Goal: Find specific page/section: Find specific page/section

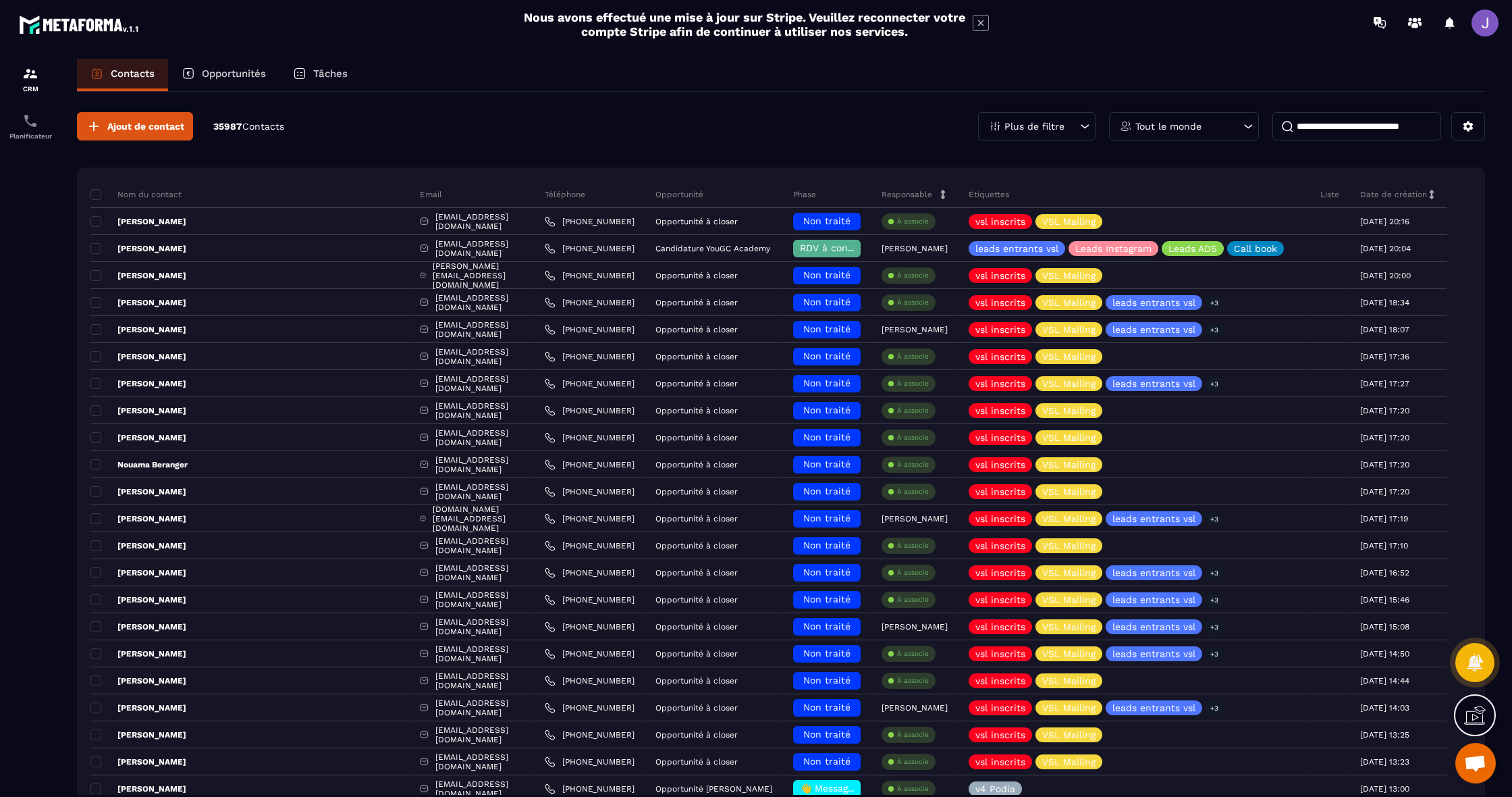
click at [1211, 126] on div "Tout le monde" at bounding box center [1185, 126] width 150 height 28
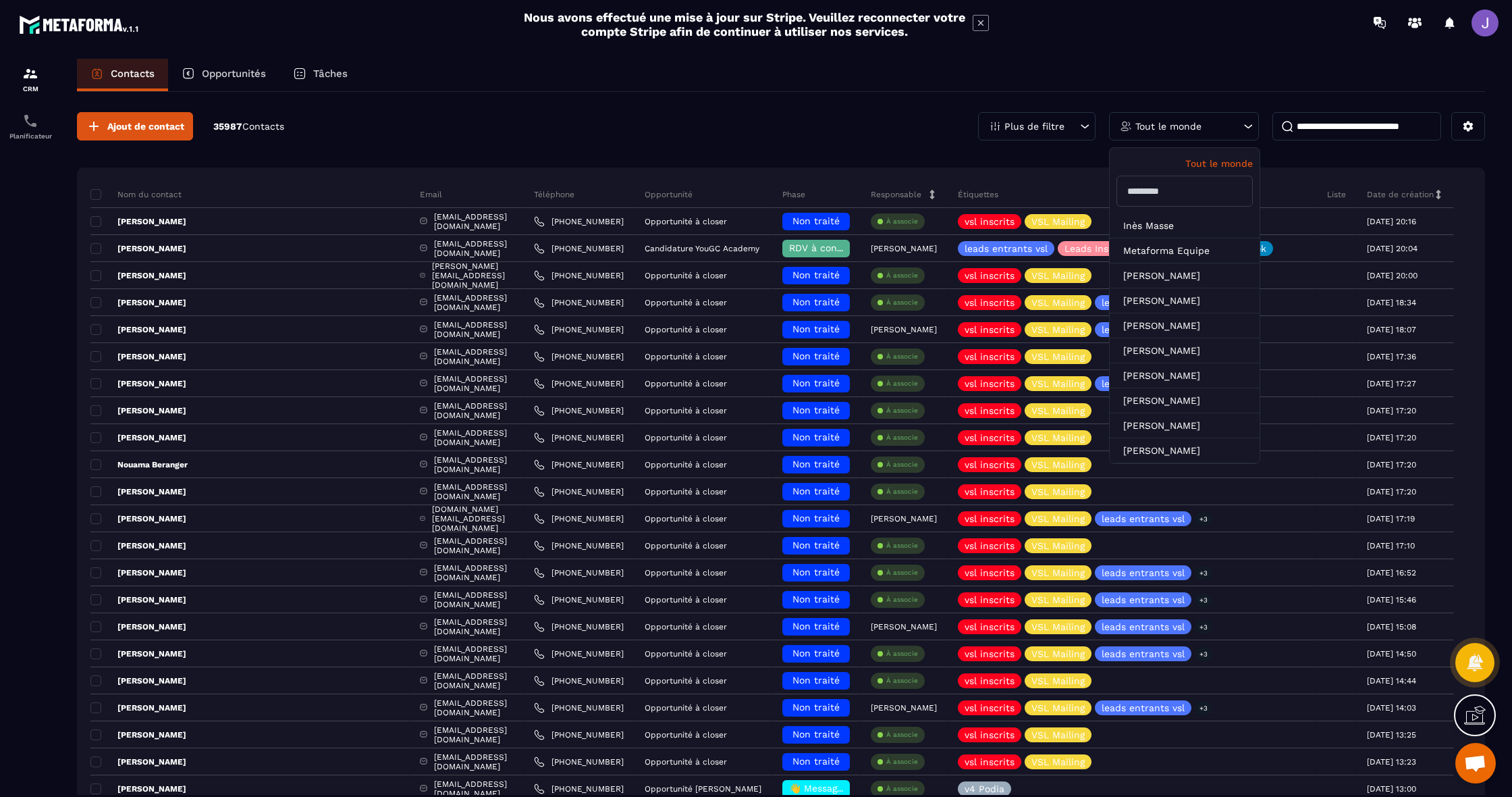
click at [1191, 184] on input "text" at bounding box center [1185, 191] width 136 height 31
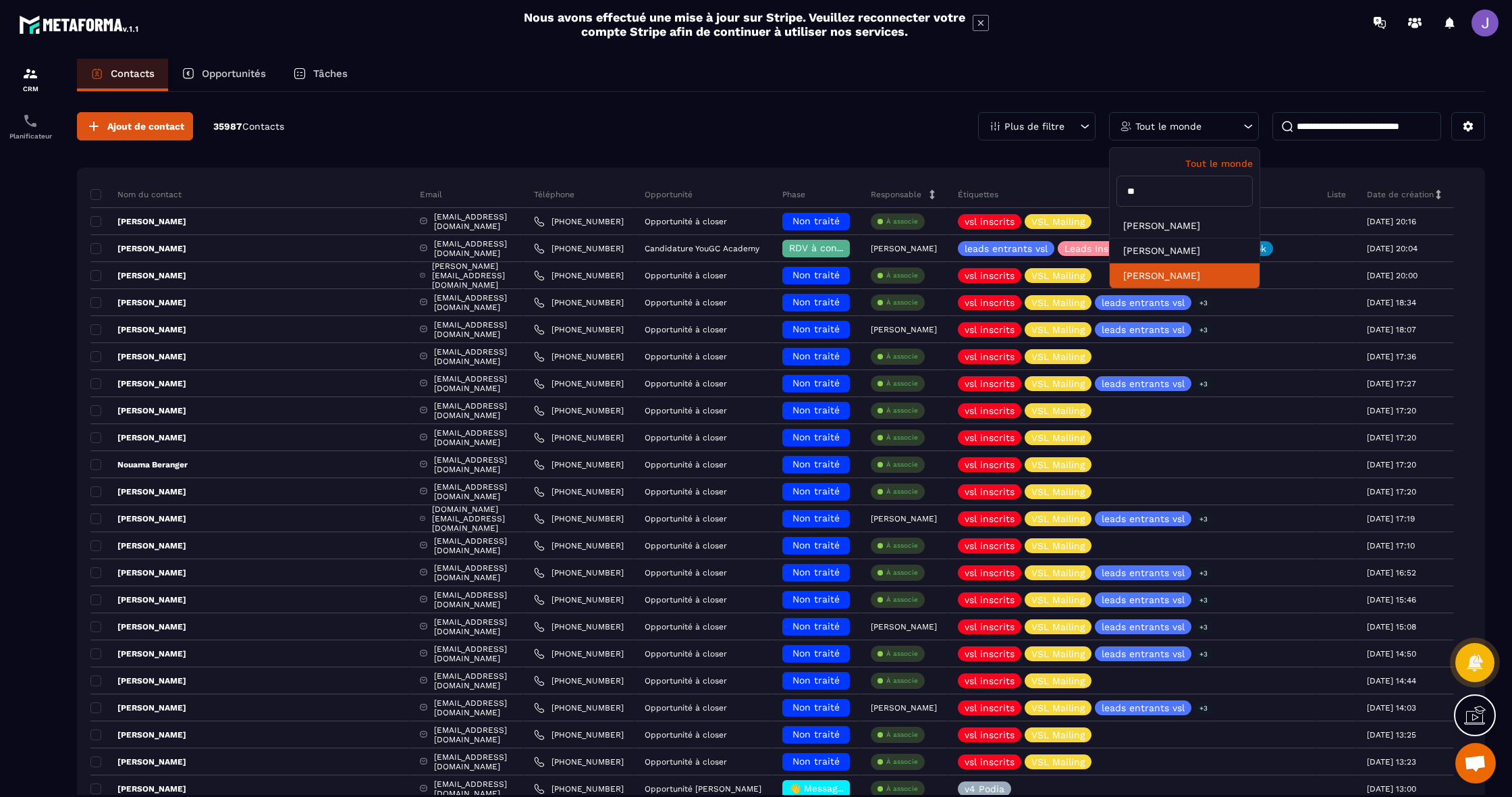
type input "**"
click at [1158, 273] on li "[PERSON_NAME]" at bounding box center [1185, 276] width 150 height 25
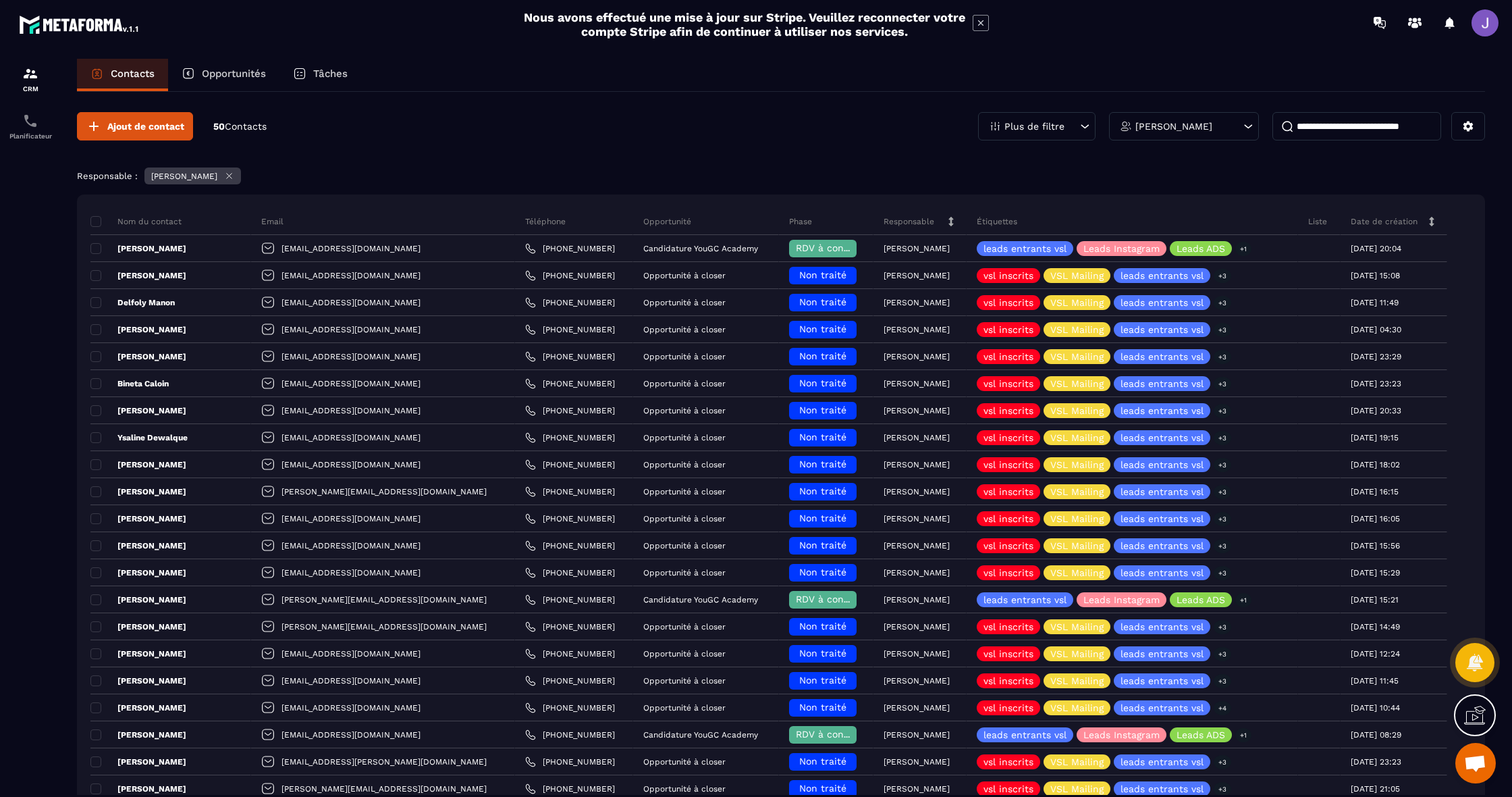
scroll to position [0, 1]
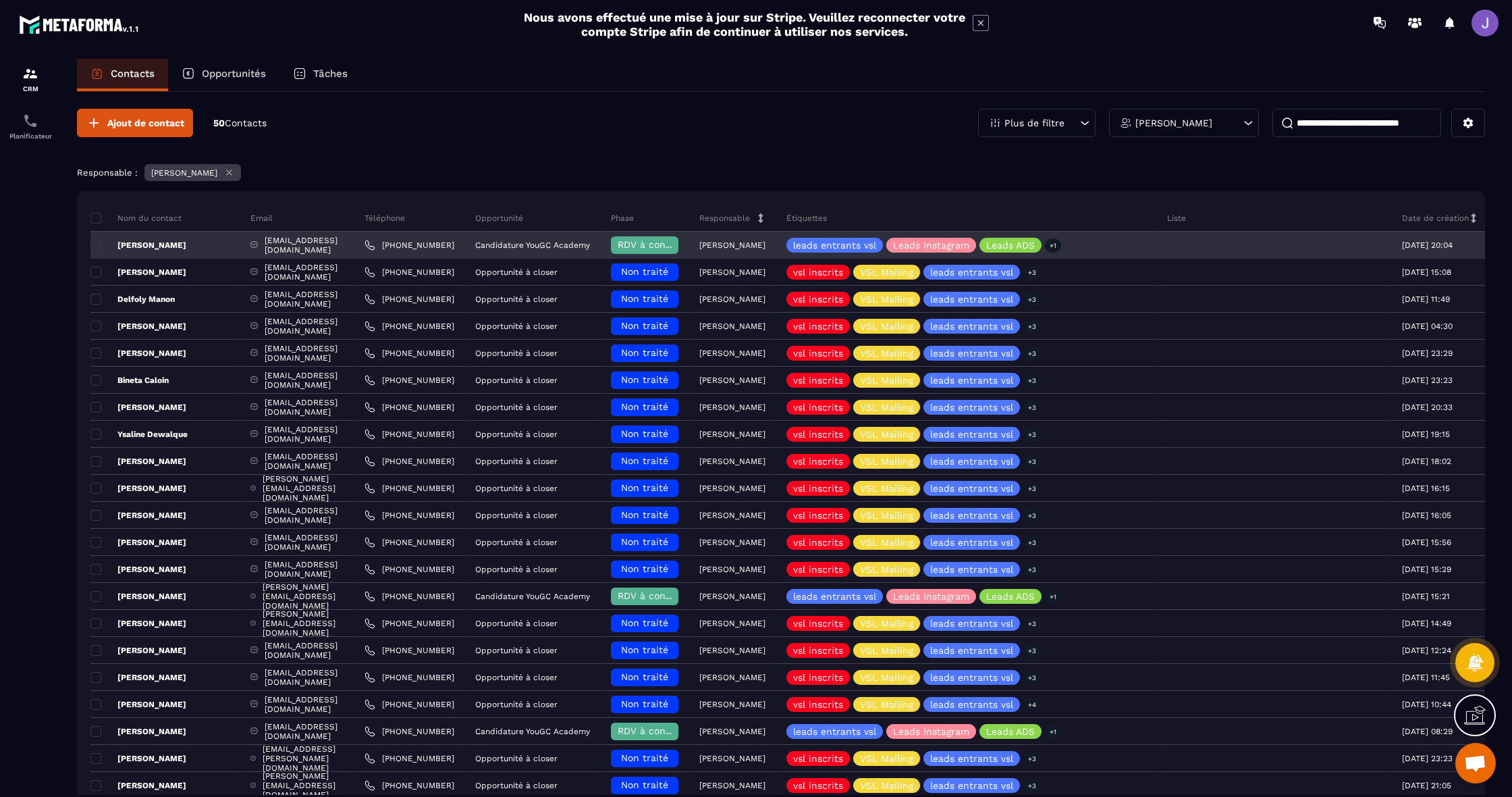
click at [354, 250] on div "[EMAIL_ADDRESS][DOMAIN_NAME]" at bounding box center [297, 245] width 114 height 27
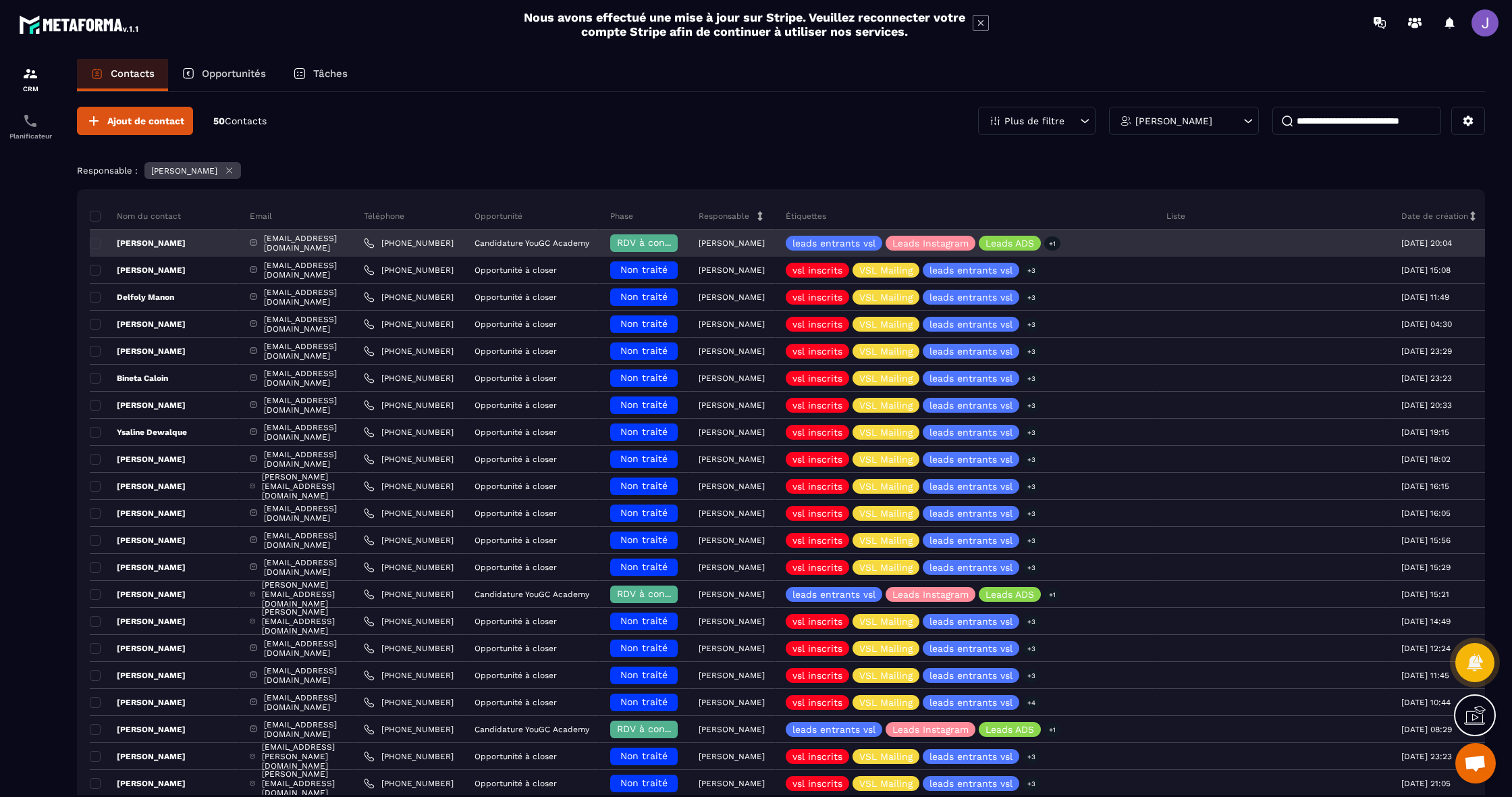
click at [464, 250] on div "[PHONE_NUMBER]" at bounding box center [409, 243] width 111 height 27
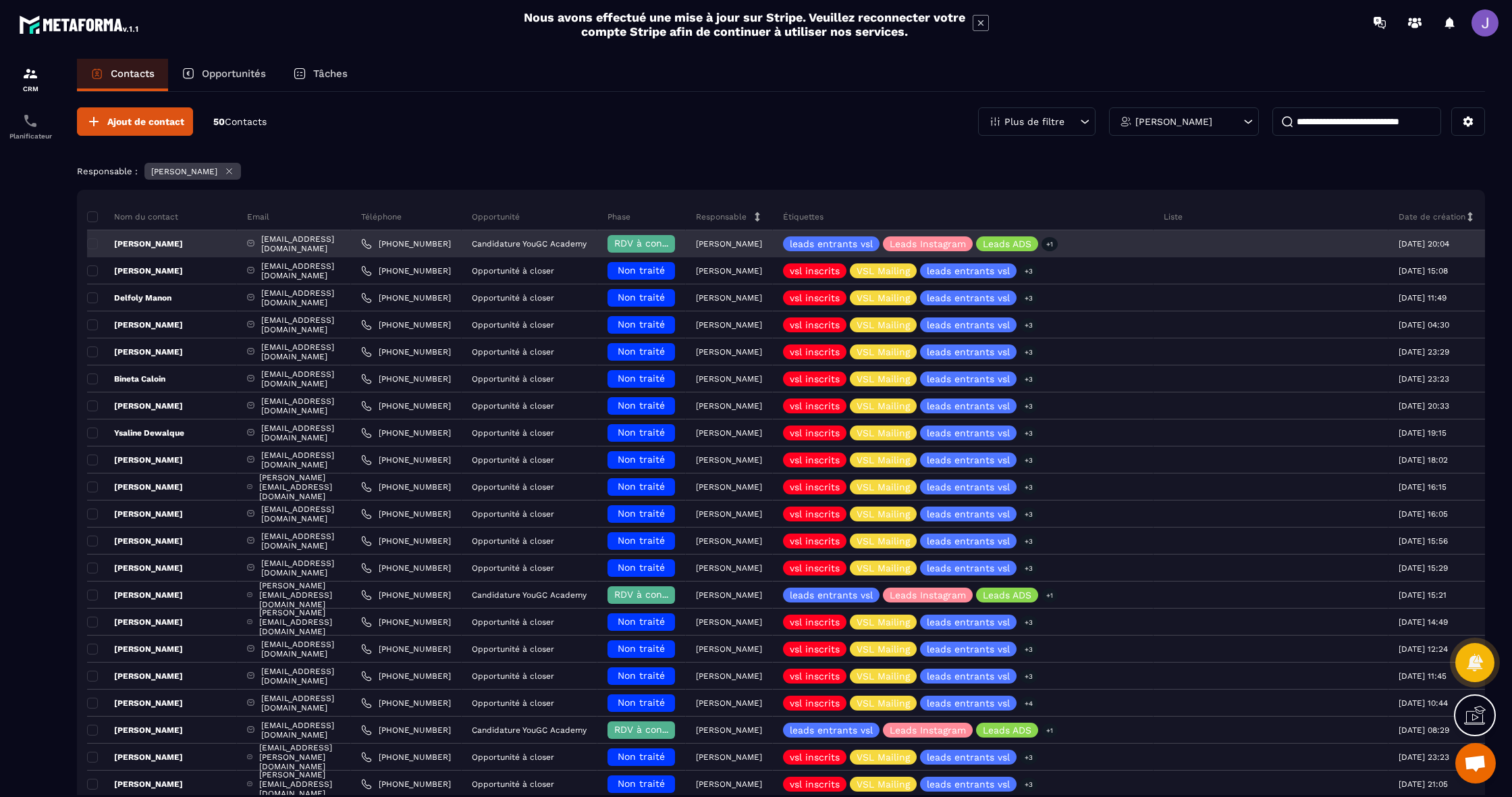
click at [451, 246] on link "[PHONE_NUMBER]" at bounding box center [406, 243] width 90 height 11
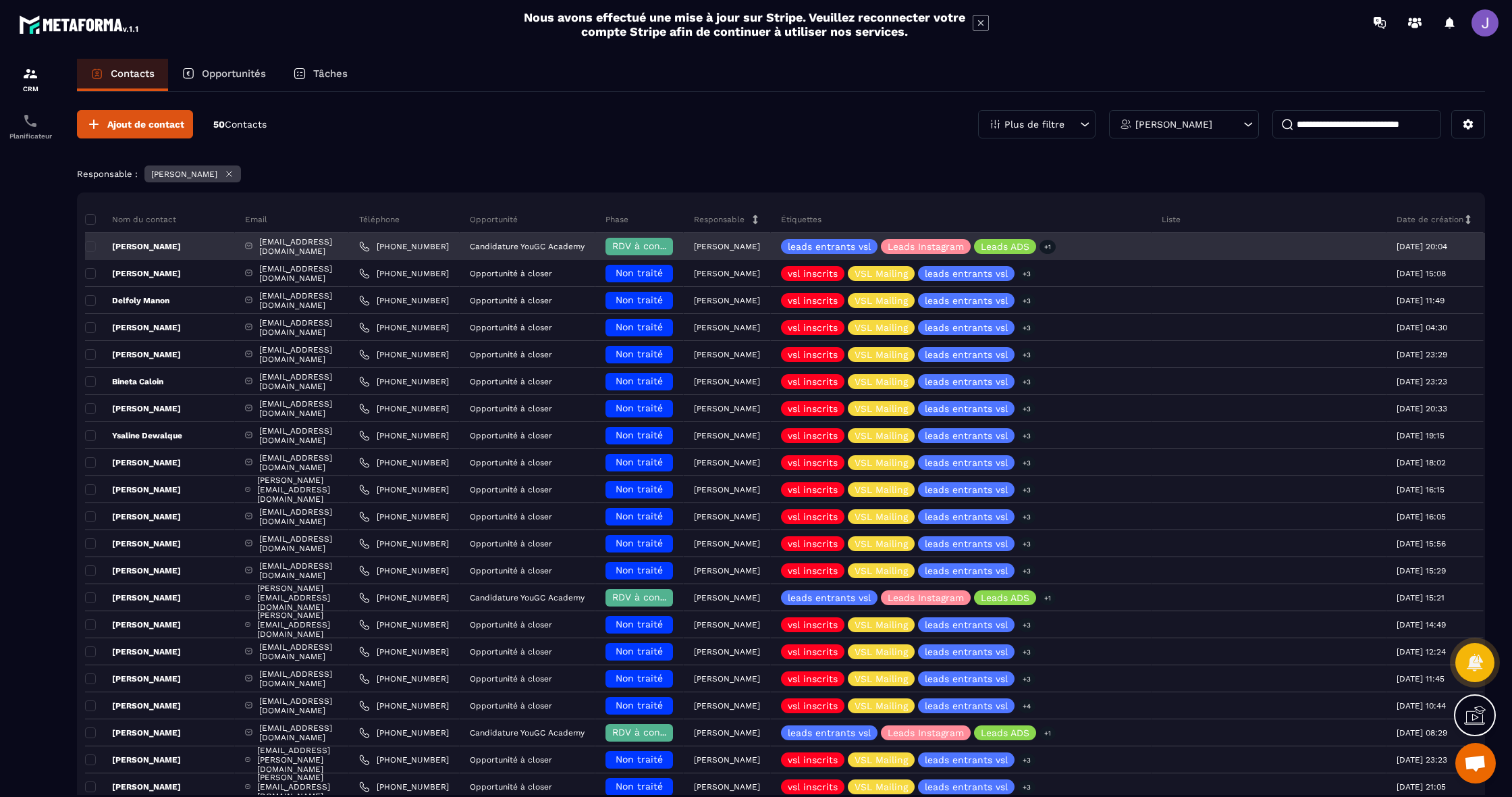
scroll to position [0, 6]
click at [583, 250] on p "Candidature YouGC Academy" at bounding box center [526, 247] width 115 height 9
click at [327, 247] on div "[EMAIL_ADDRESS][DOMAIN_NAME]" at bounding box center [291, 246] width 114 height 27
click at [154, 249] on p "[PERSON_NAME]" at bounding box center [132, 247] width 96 height 11
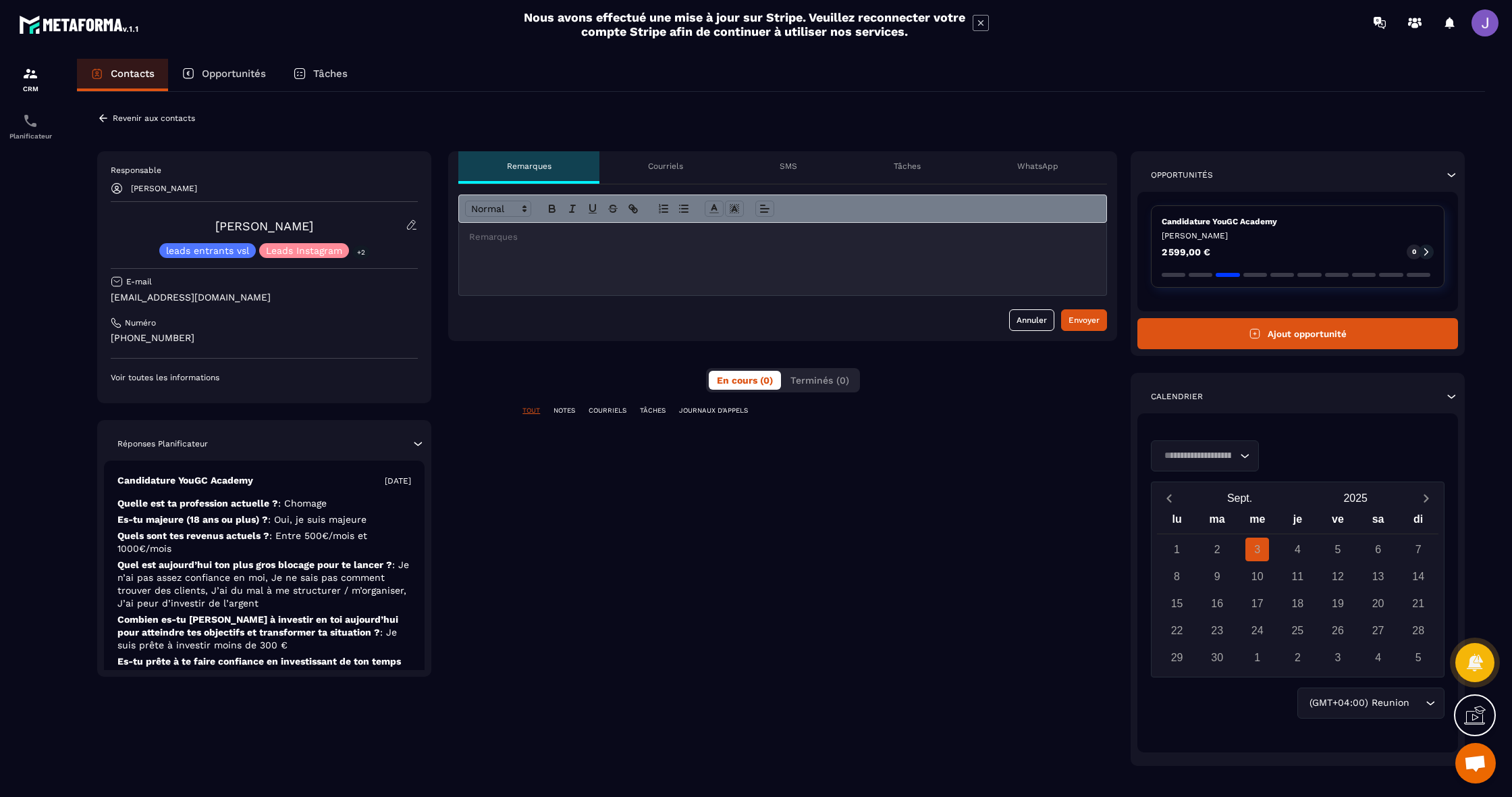
scroll to position [2, 0]
